Goal: Transaction & Acquisition: Subscribe to service/newsletter

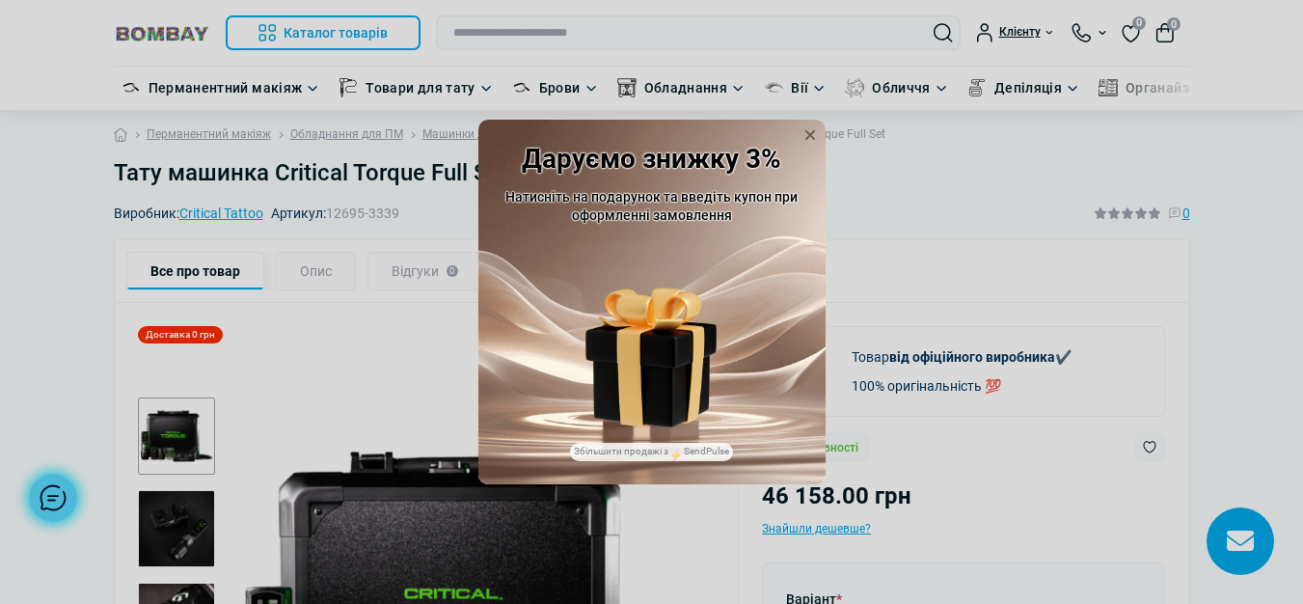
scroll to position [2550, 0]
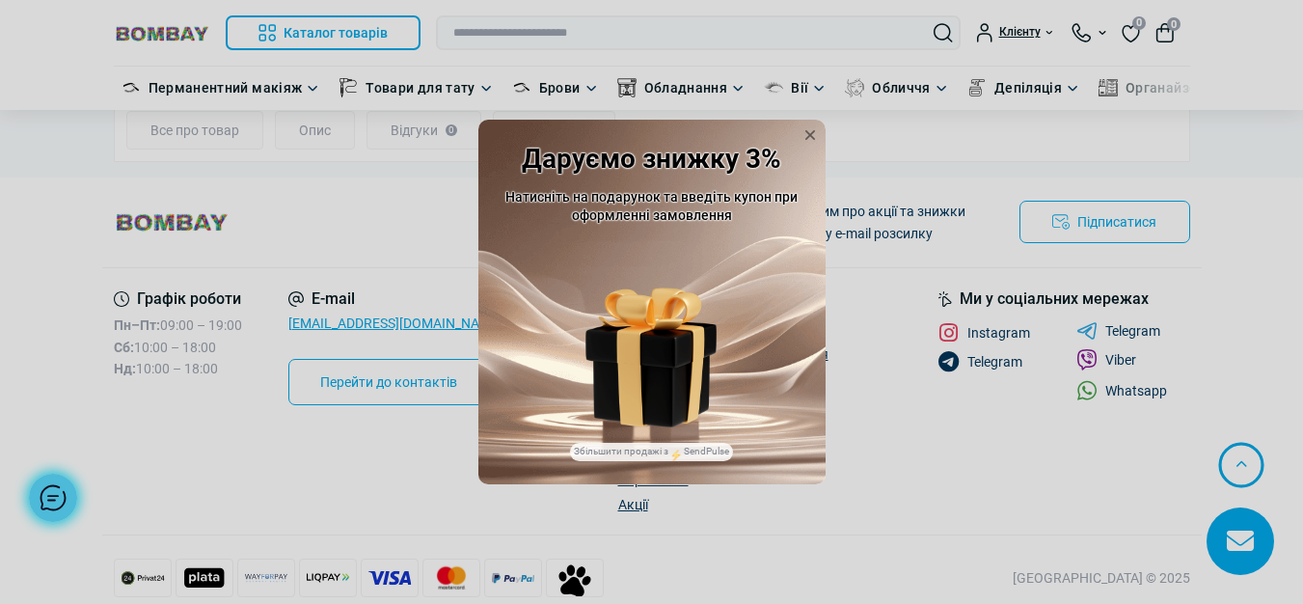
click at [663, 381] on img at bounding box center [652, 386] width 118 height 81
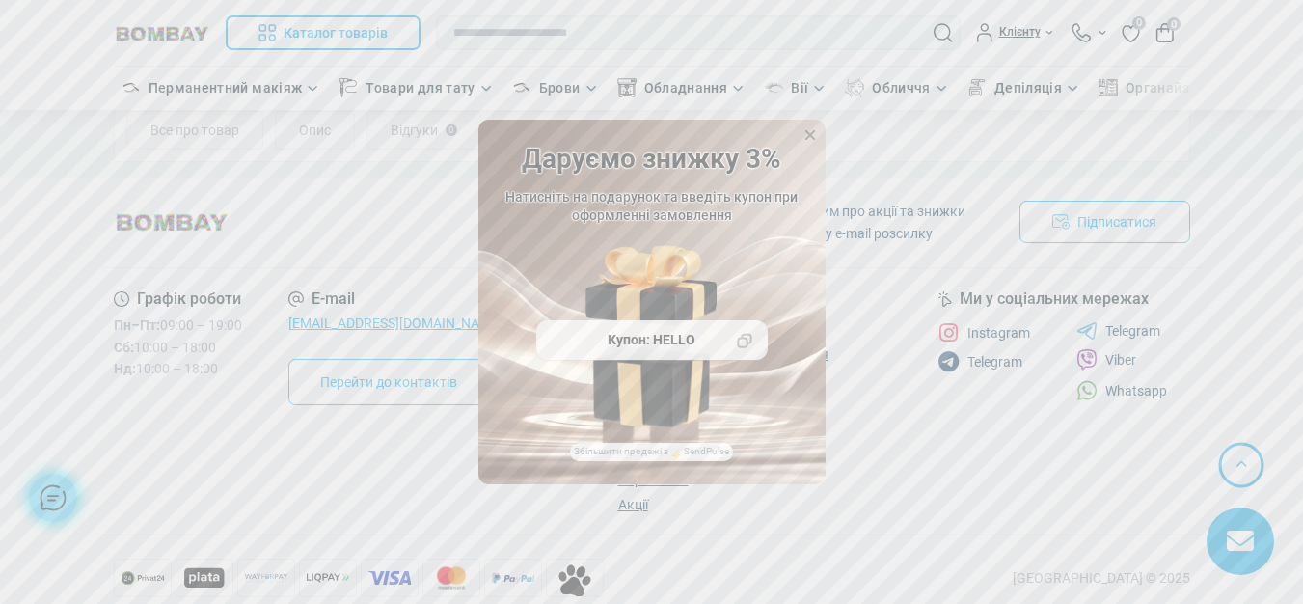
click at [813, 130] on icon at bounding box center [809, 134] width 19 height 19
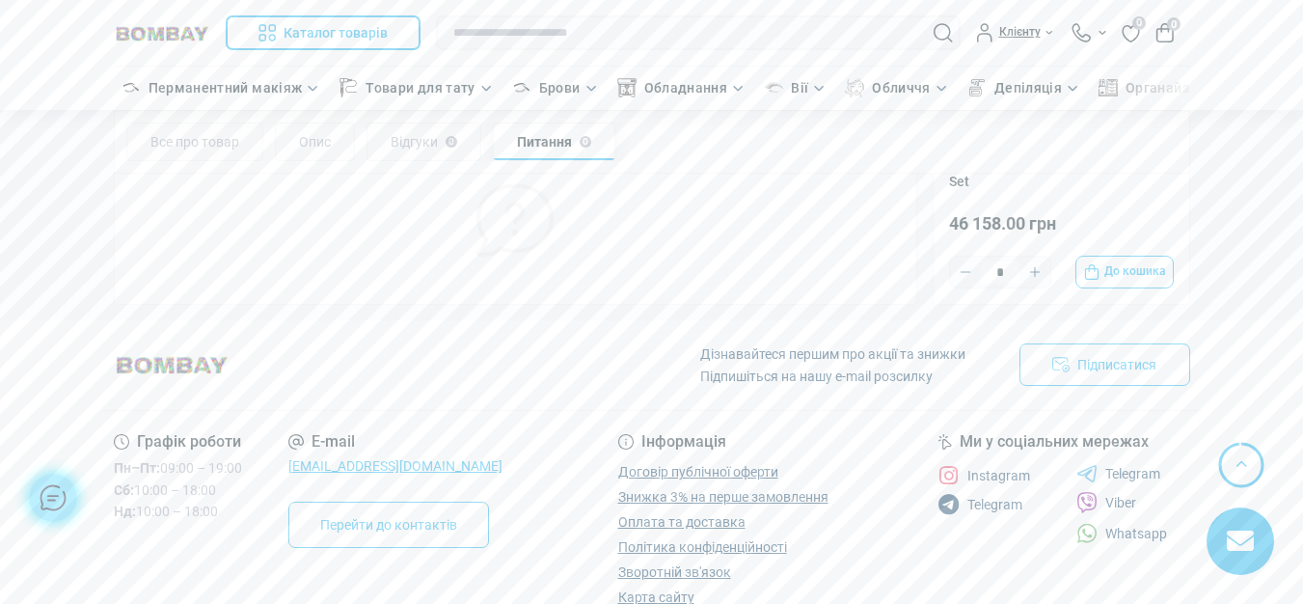
scroll to position [2228, 0]
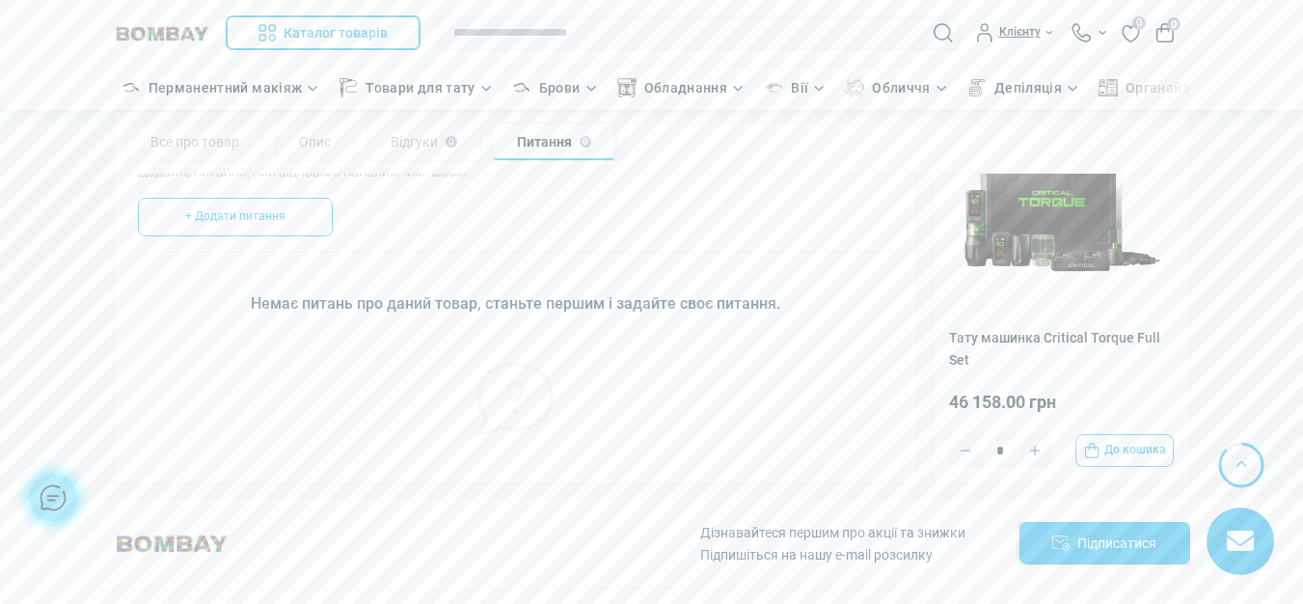
click at [1120, 530] on button "Підписатися" at bounding box center [1104, 543] width 171 height 42
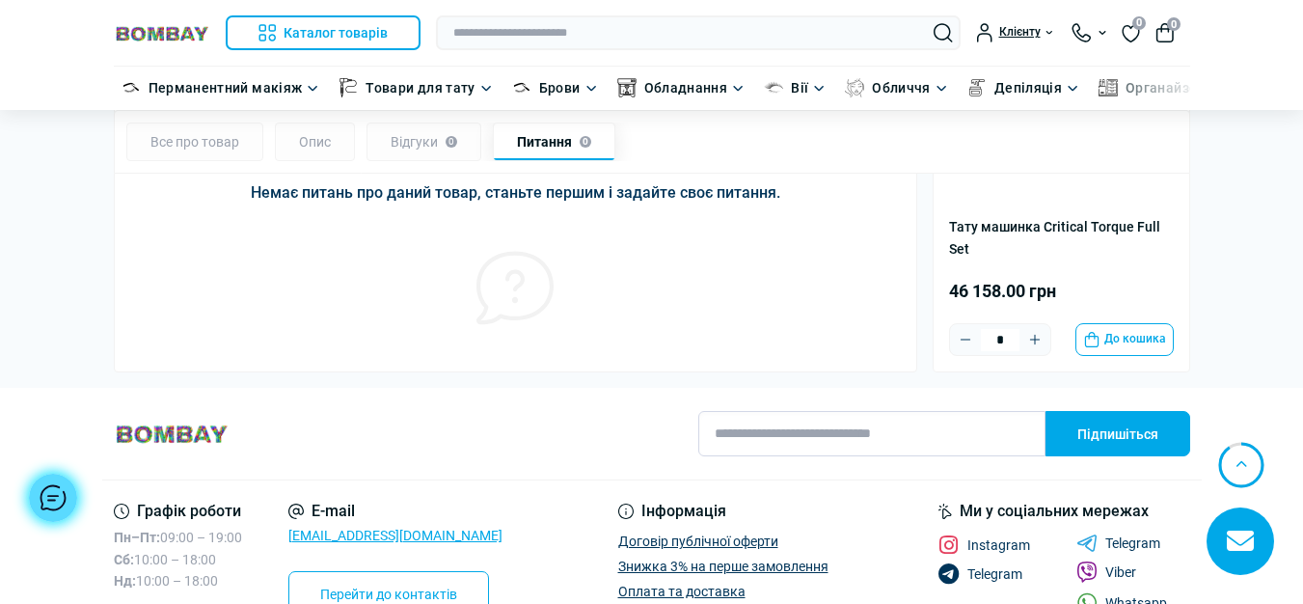
scroll to position [2357, 0]
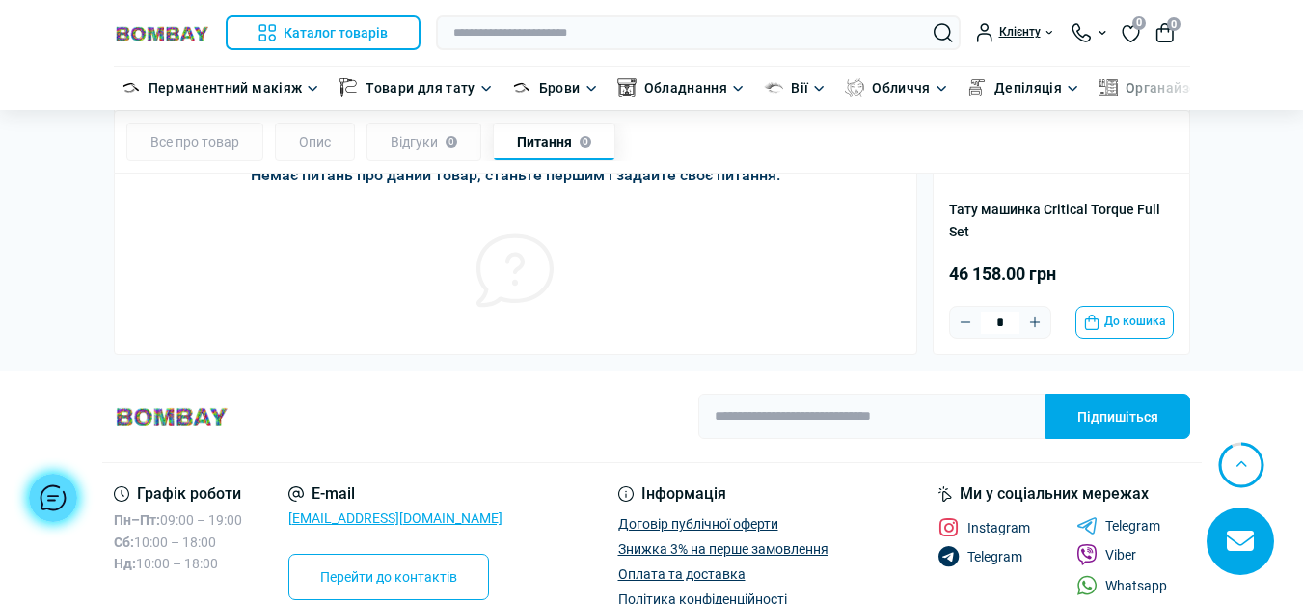
click at [813, 372] on div "Дізнавайтеся першим про акції та знижки Підпишіться на нашу e-mail розсилку Під…" at bounding box center [651, 416] width 1099 height 93
click at [820, 393] on input "email" at bounding box center [871, 415] width 347 height 45
paste input "**********"
type input "**********"
drag, startPoint x: 1116, startPoint y: 398, endPoint x: 869, endPoint y: 348, distance: 251.9
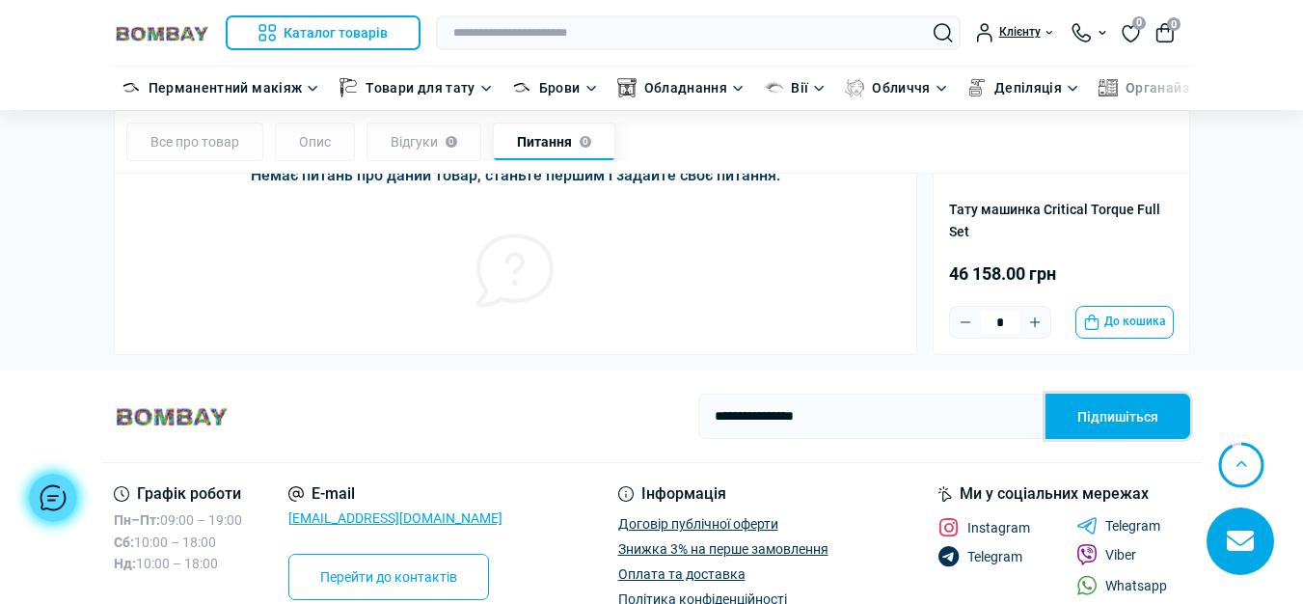
click at [1115, 397] on button "Підпишіться" at bounding box center [1117, 415] width 145 height 45
